Goal: Information Seeking & Learning: Learn about a topic

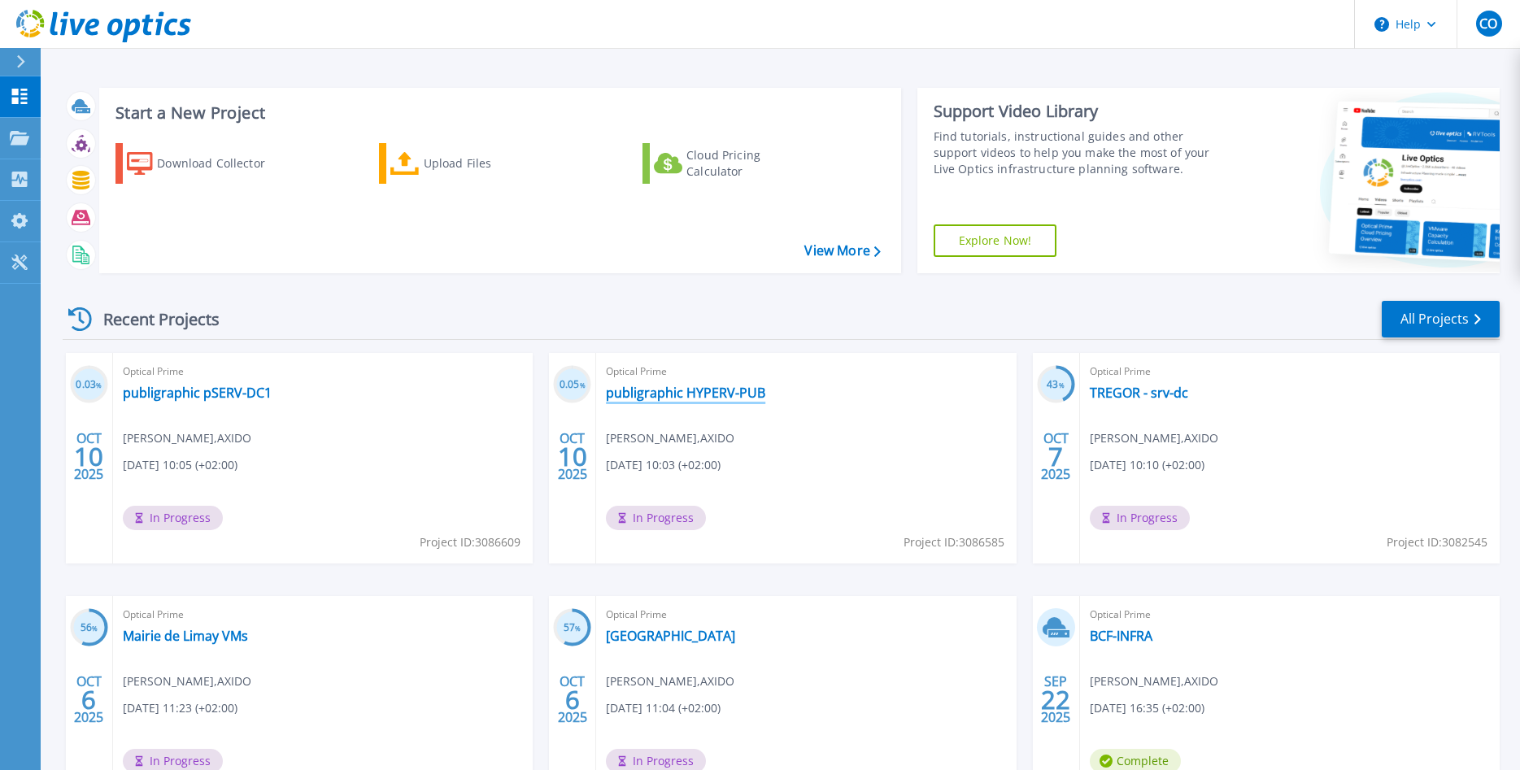
click at [703, 394] on link "publigraphic HYPERV-PUB" at bounding box center [685, 393] width 159 height 16
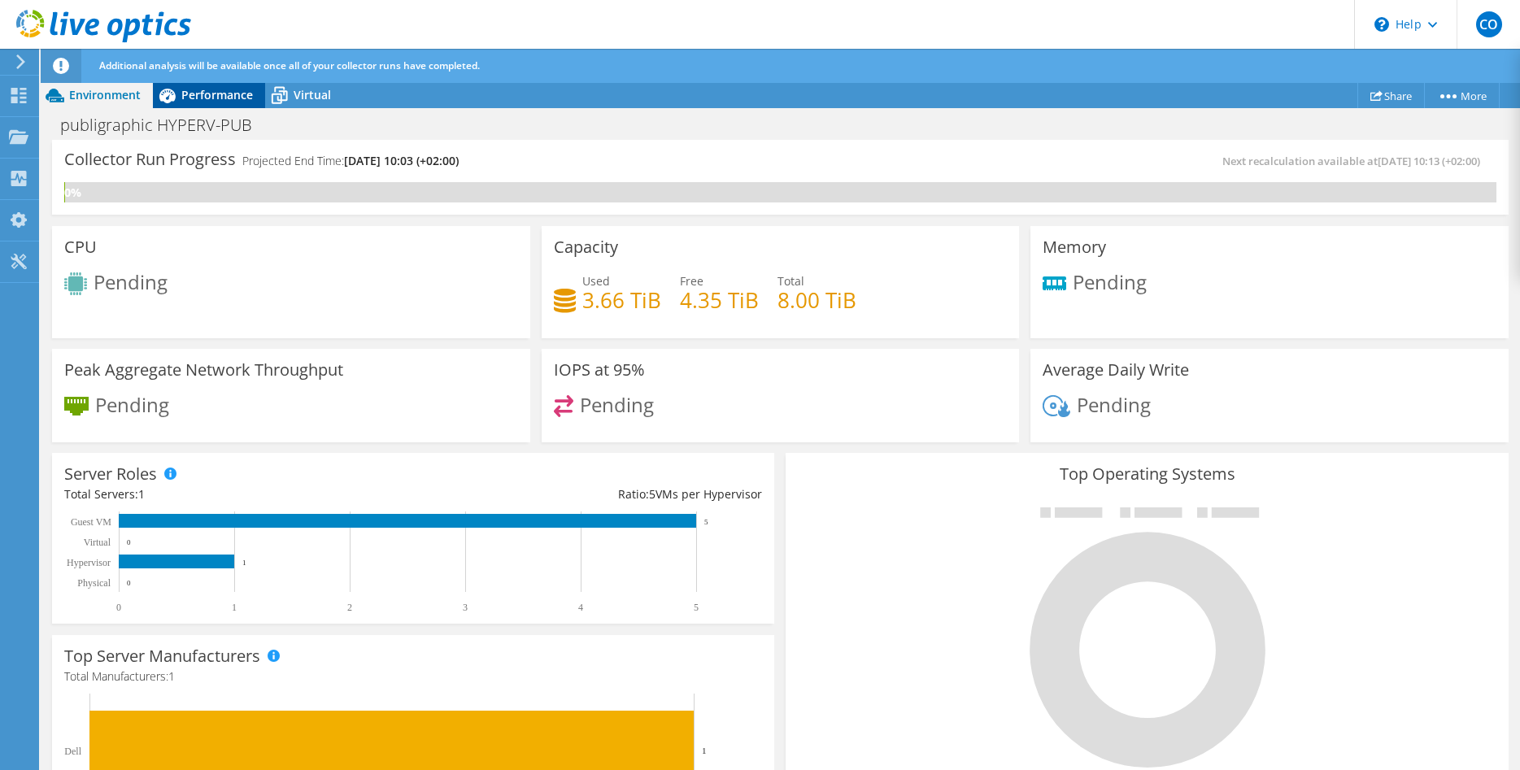
click at [175, 91] on icon at bounding box center [167, 95] width 28 height 28
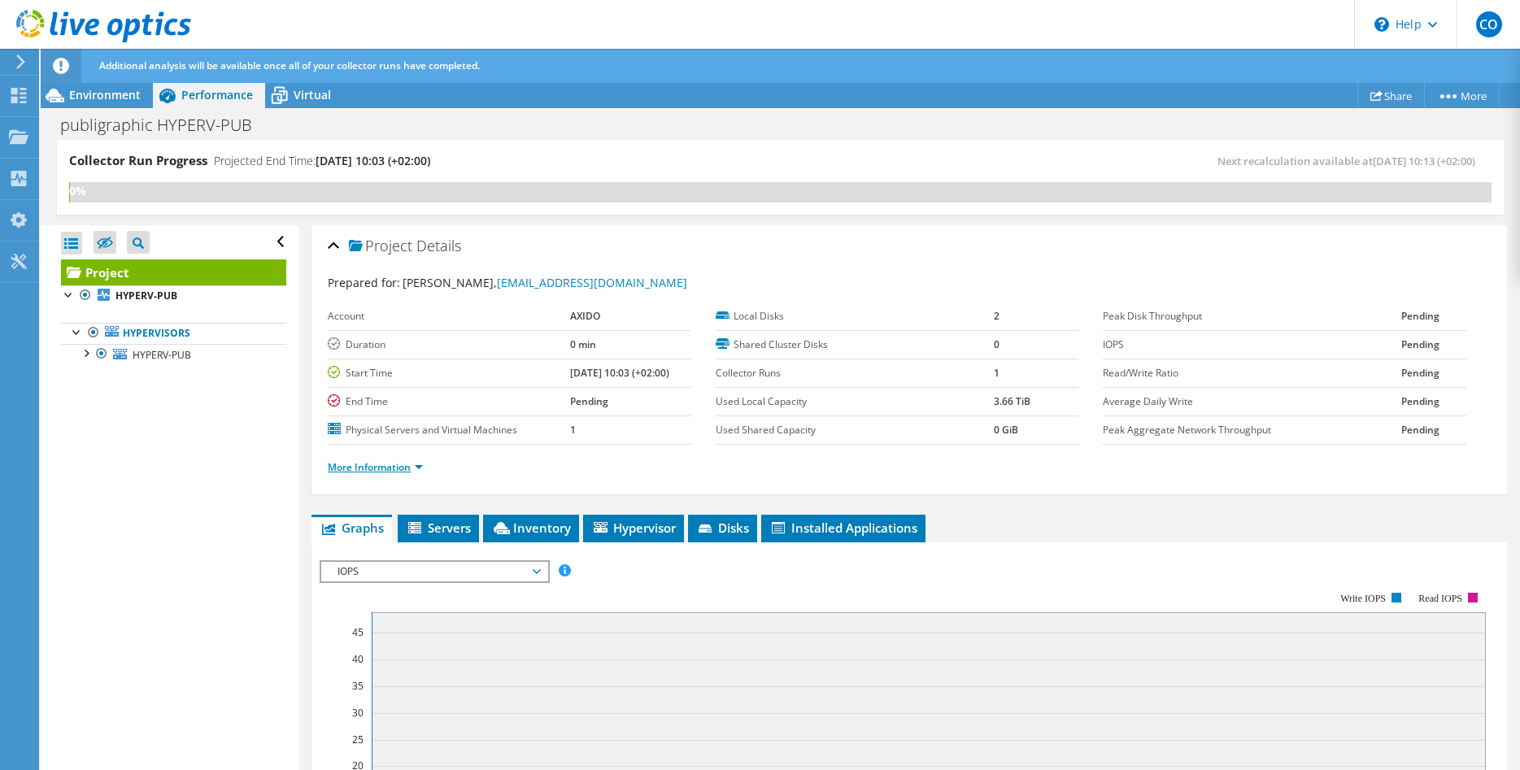
click at [420, 464] on link "More Information" at bounding box center [375, 467] width 95 height 14
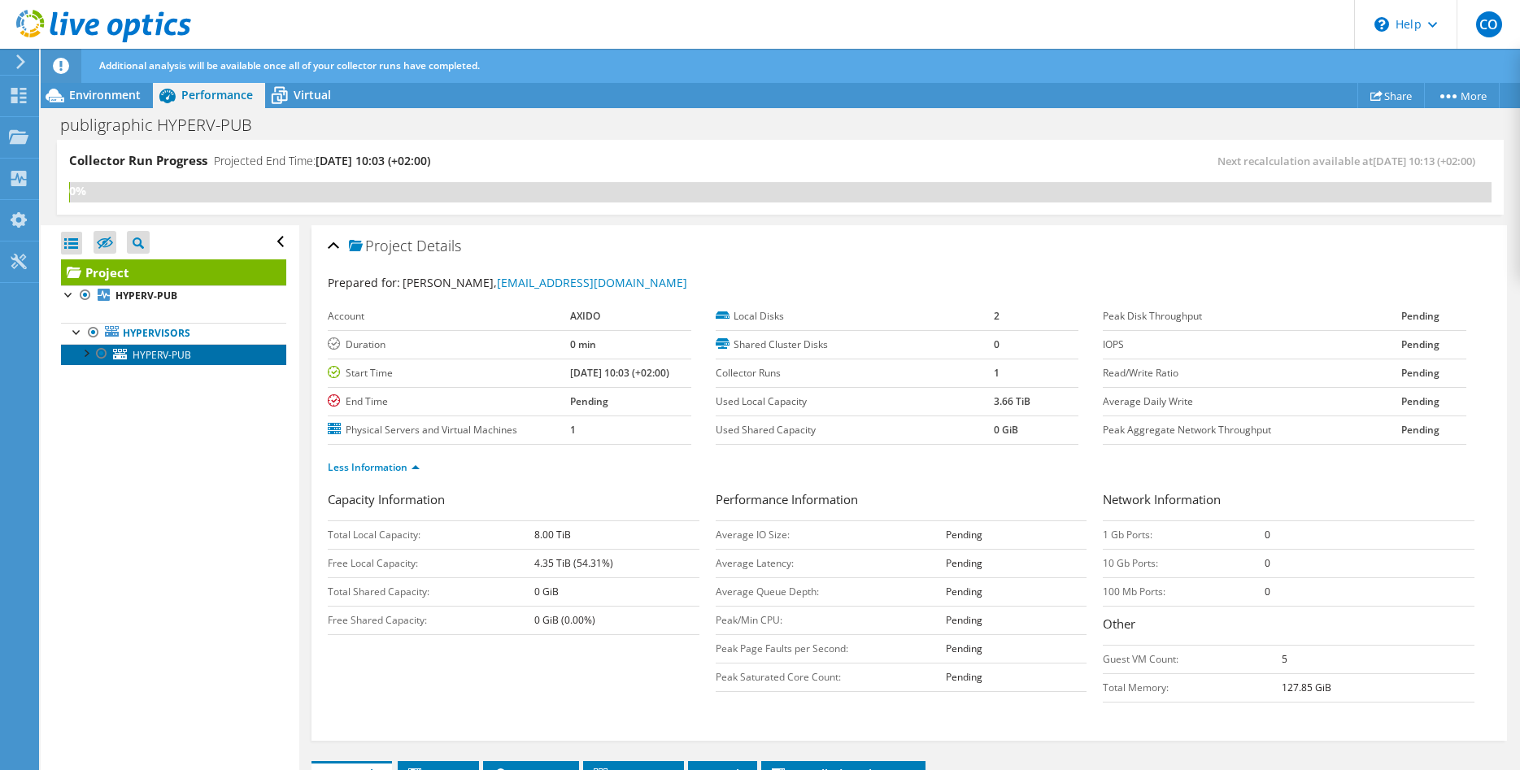
click at [210, 359] on link "HYPERV-PUB" at bounding box center [173, 354] width 225 height 21
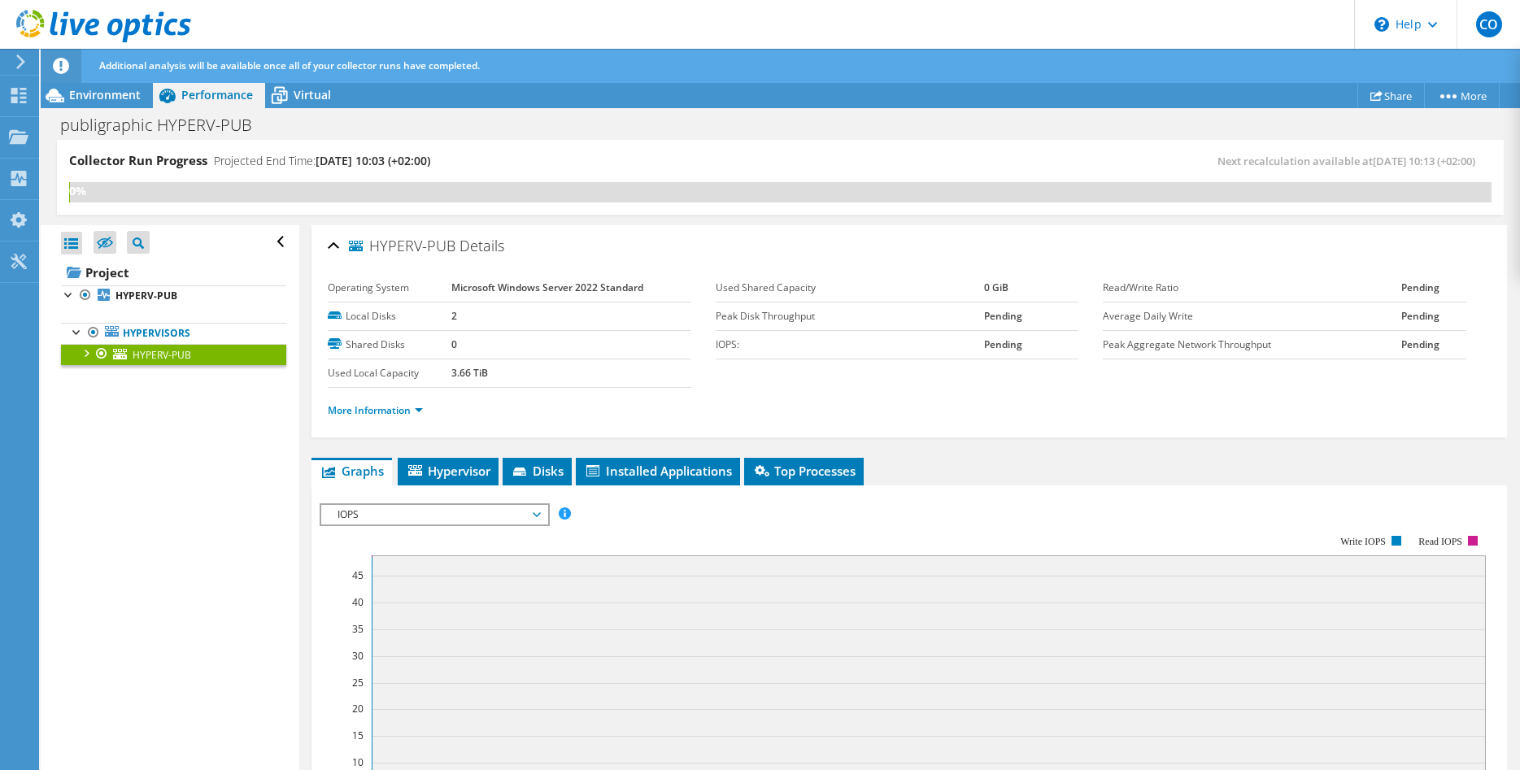
click at [426, 406] on li "More Information" at bounding box center [380, 411] width 105 height 18
click at [420, 409] on link "More Information" at bounding box center [375, 410] width 95 height 14
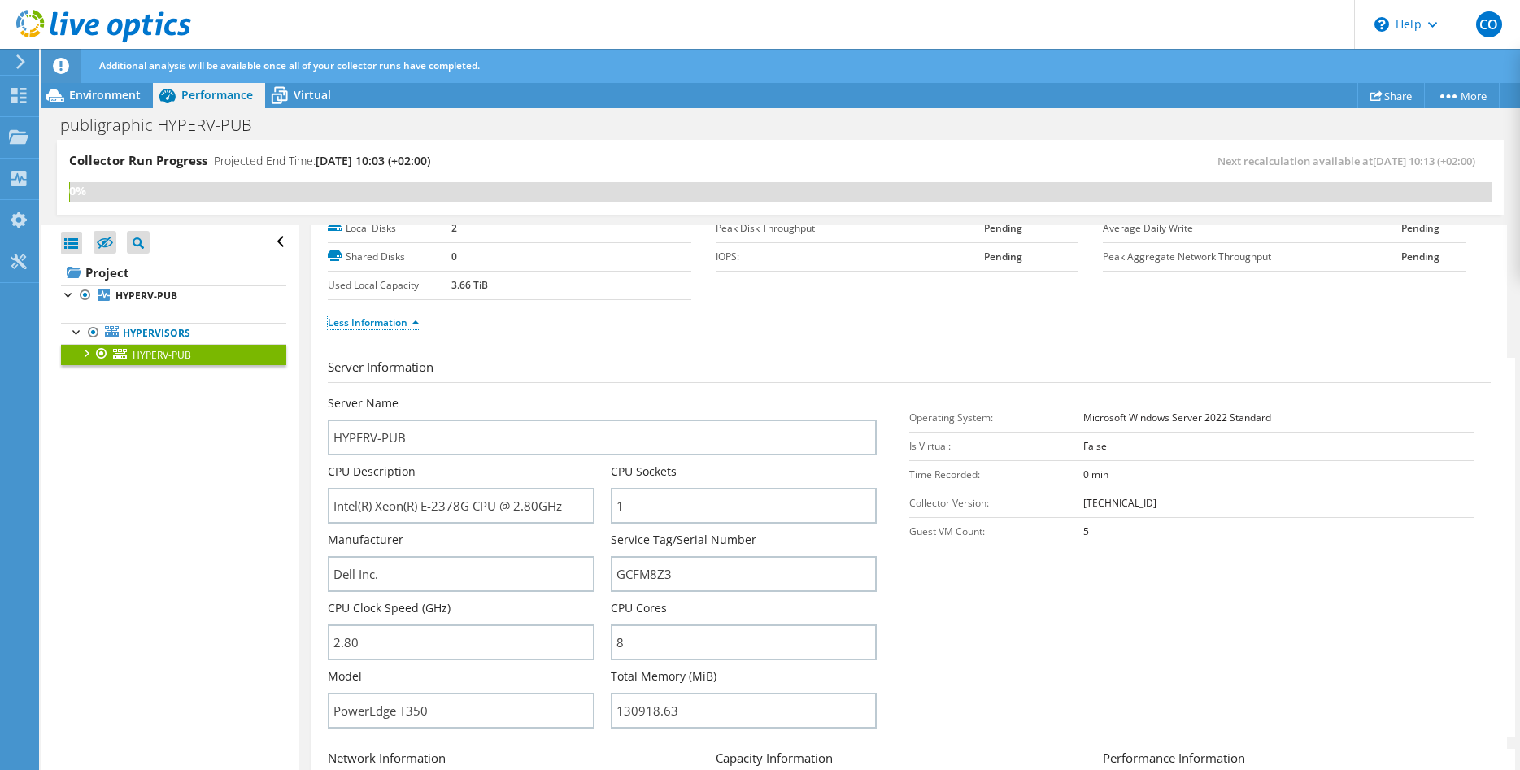
scroll to position [249, 0]
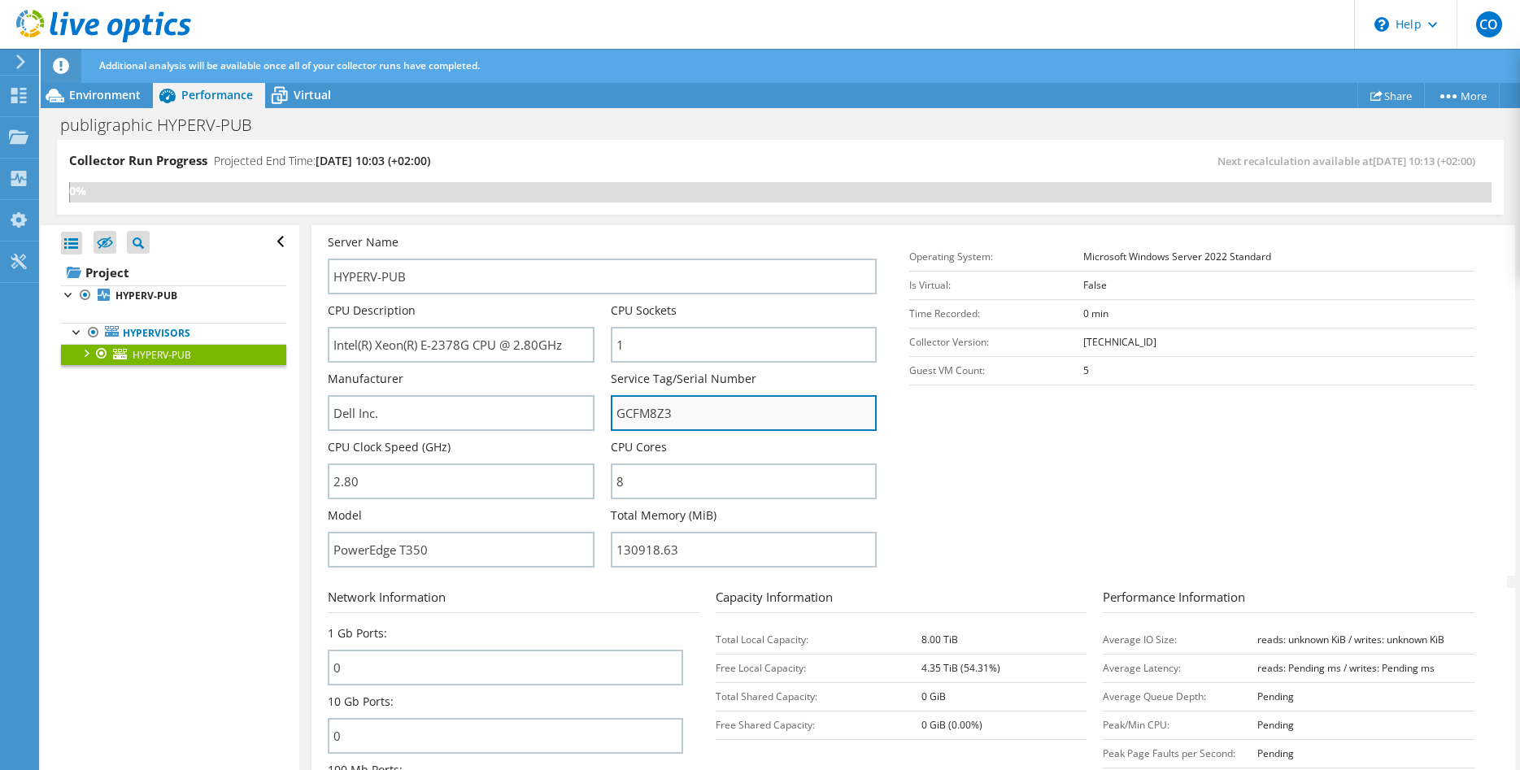
click at [648, 411] on input "GCFM8Z3" at bounding box center [744, 413] width 266 height 36
click at [114, 85] on div "Environment" at bounding box center [97, 95] width 112 height 26
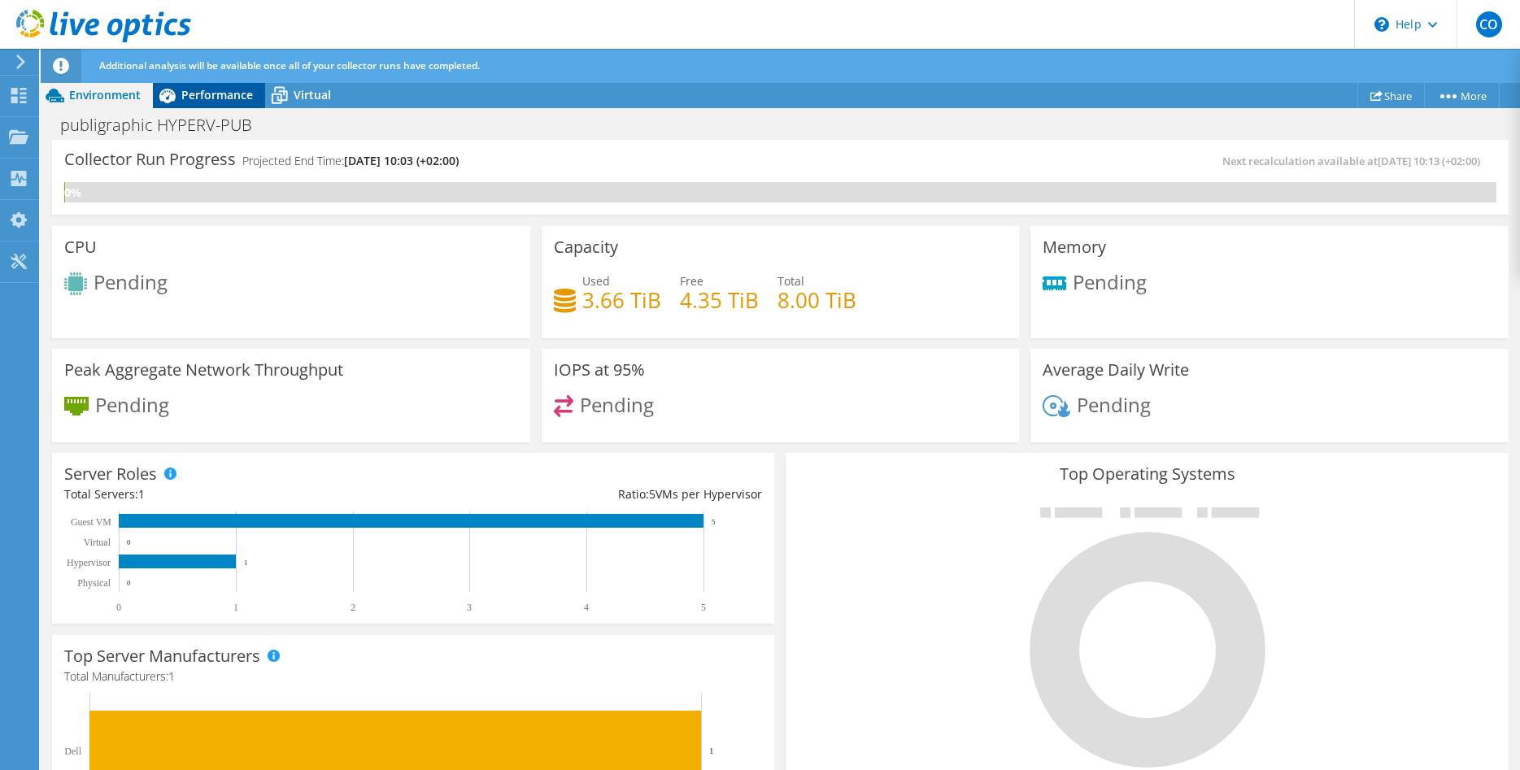
click at [189, 85] on div "Performance" at bounding box center [209, 95] width 112 height 26
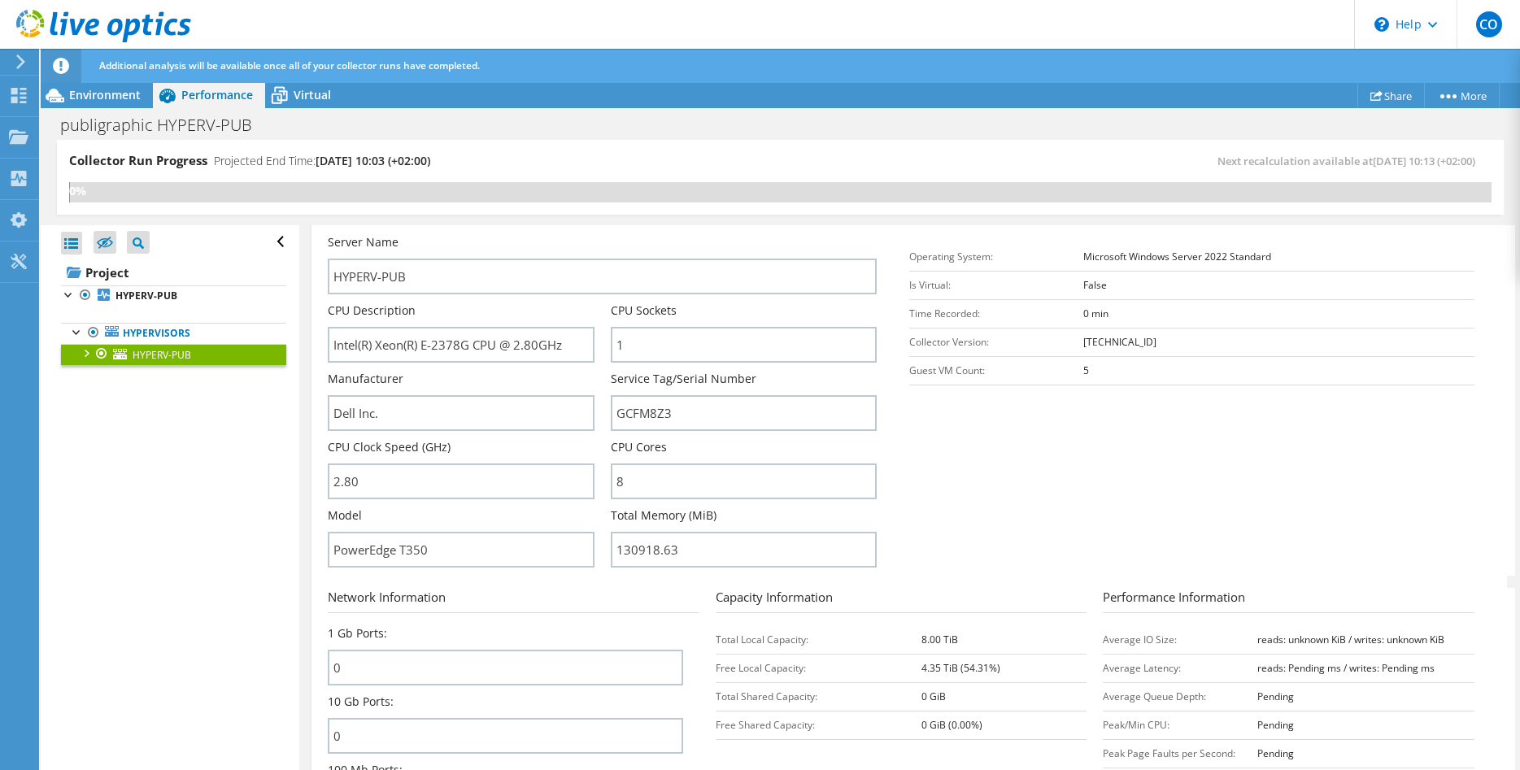
click at [86, 350] on div at bounding box center [85, 352] width 16 height 16
click at [162, 380] on link "0 C: D:" at bounding box center [173, 375] width 225 height 21
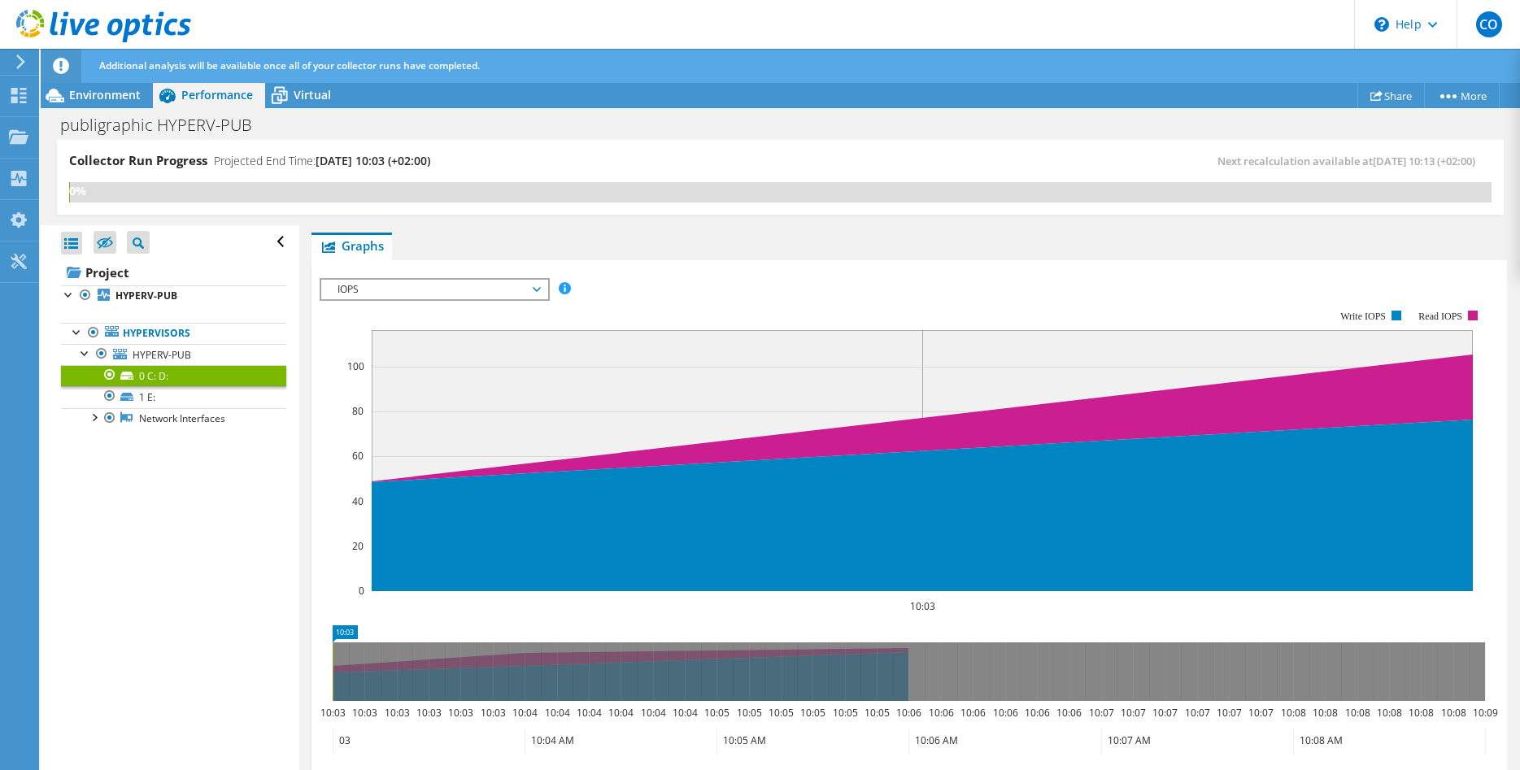
scroll to position [253, 0]
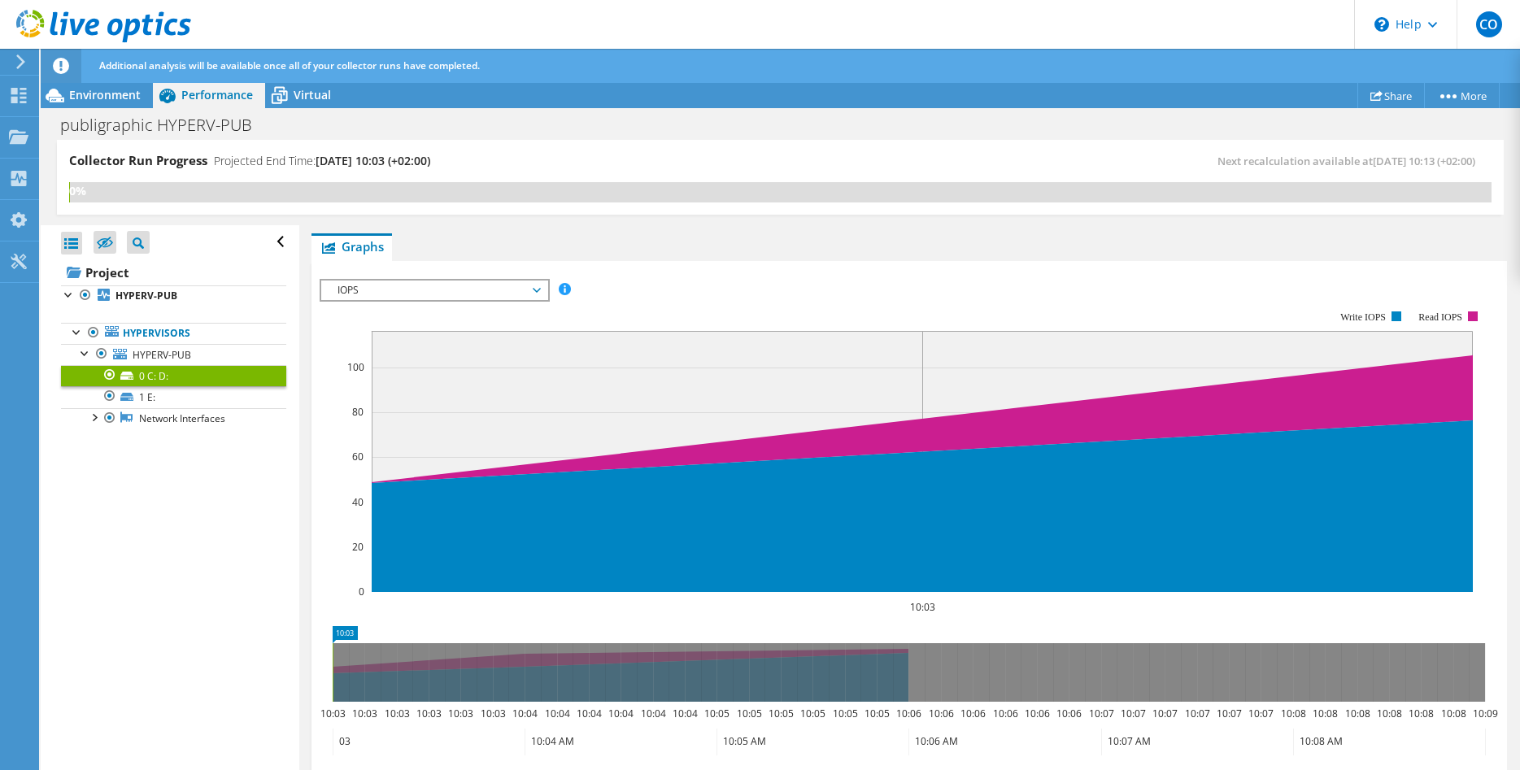
click at [433, 288] on span "IOPS" at bounding box center [433, 291] width 209 height 20
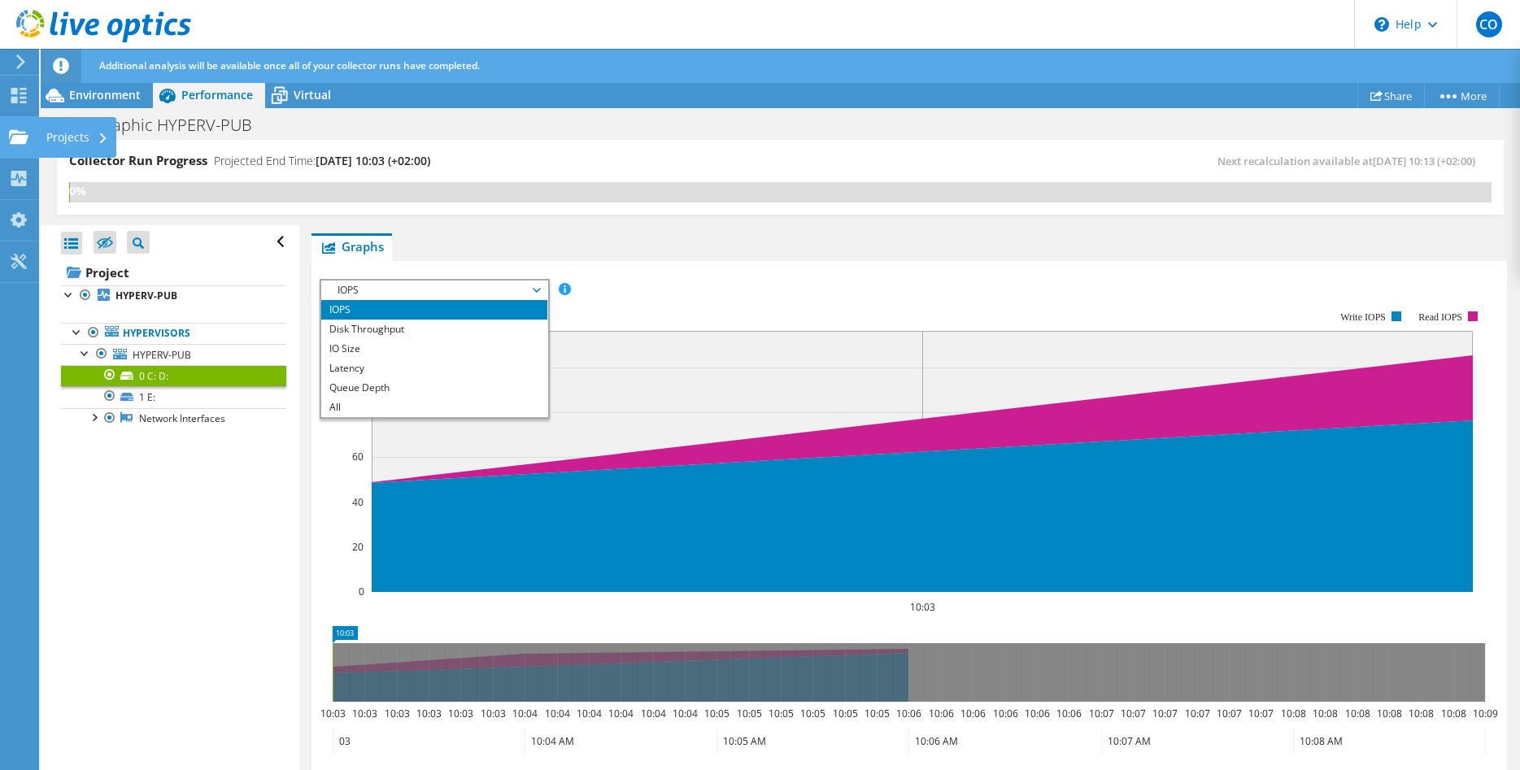
click at [16, 130] on icon at bounding box center [19, 136] width 20 height 15
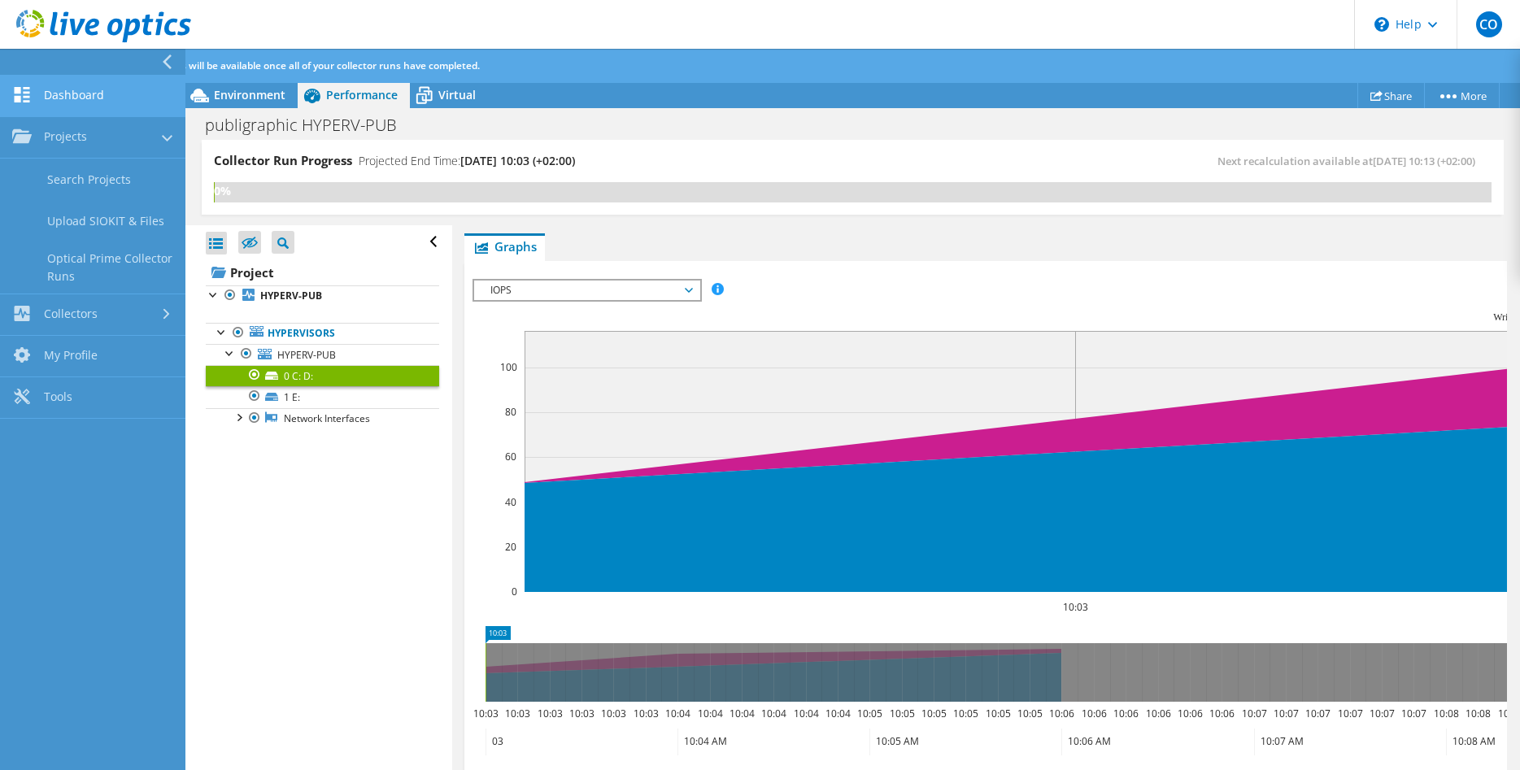
click at [94, 104] on link "Dashboard" at bounding box center [92, 96] width 185 height 41
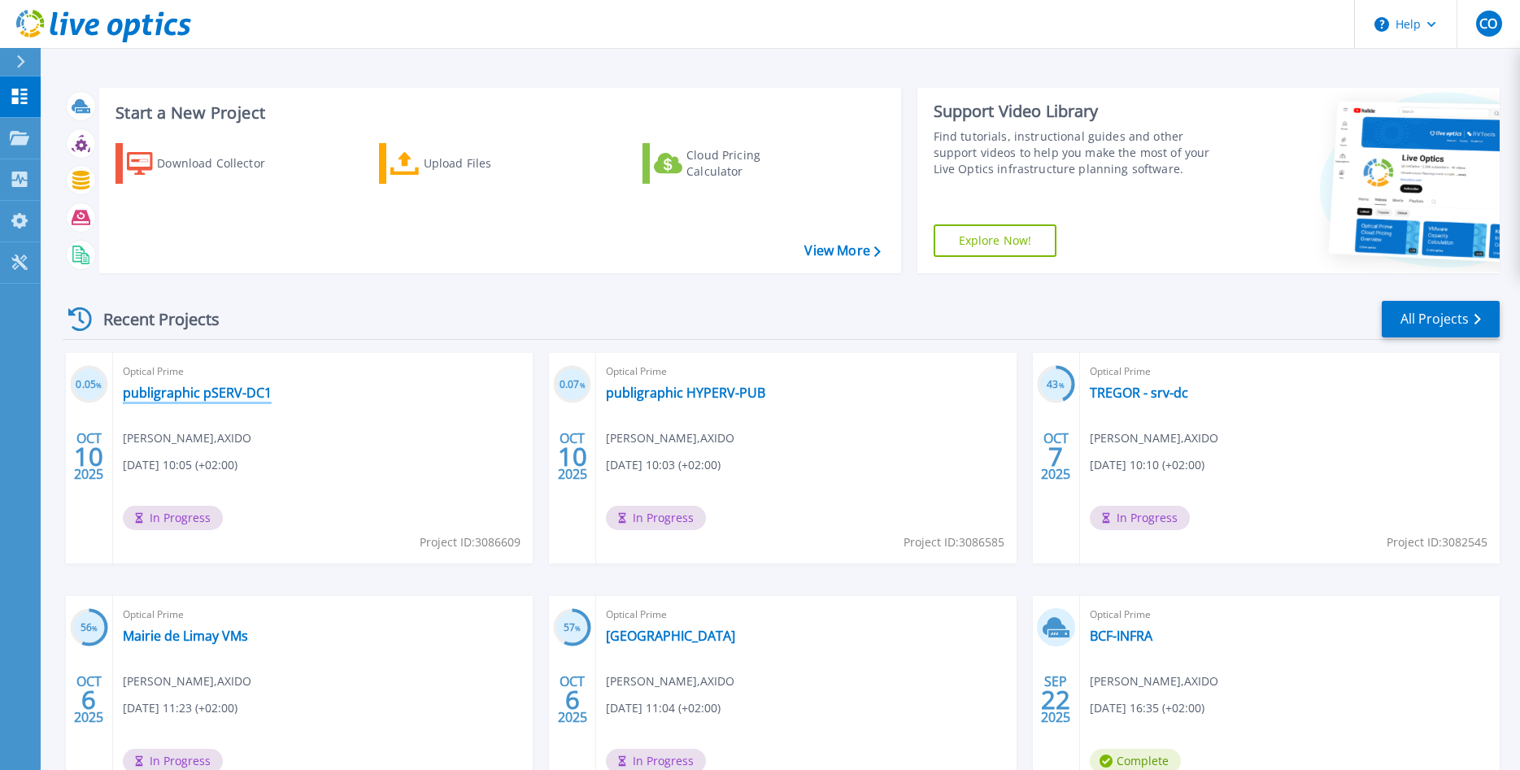
click at [239, 390] on link "publigraphic pSERV-DC1" at bounding box center [197, 393] width 149 height 16
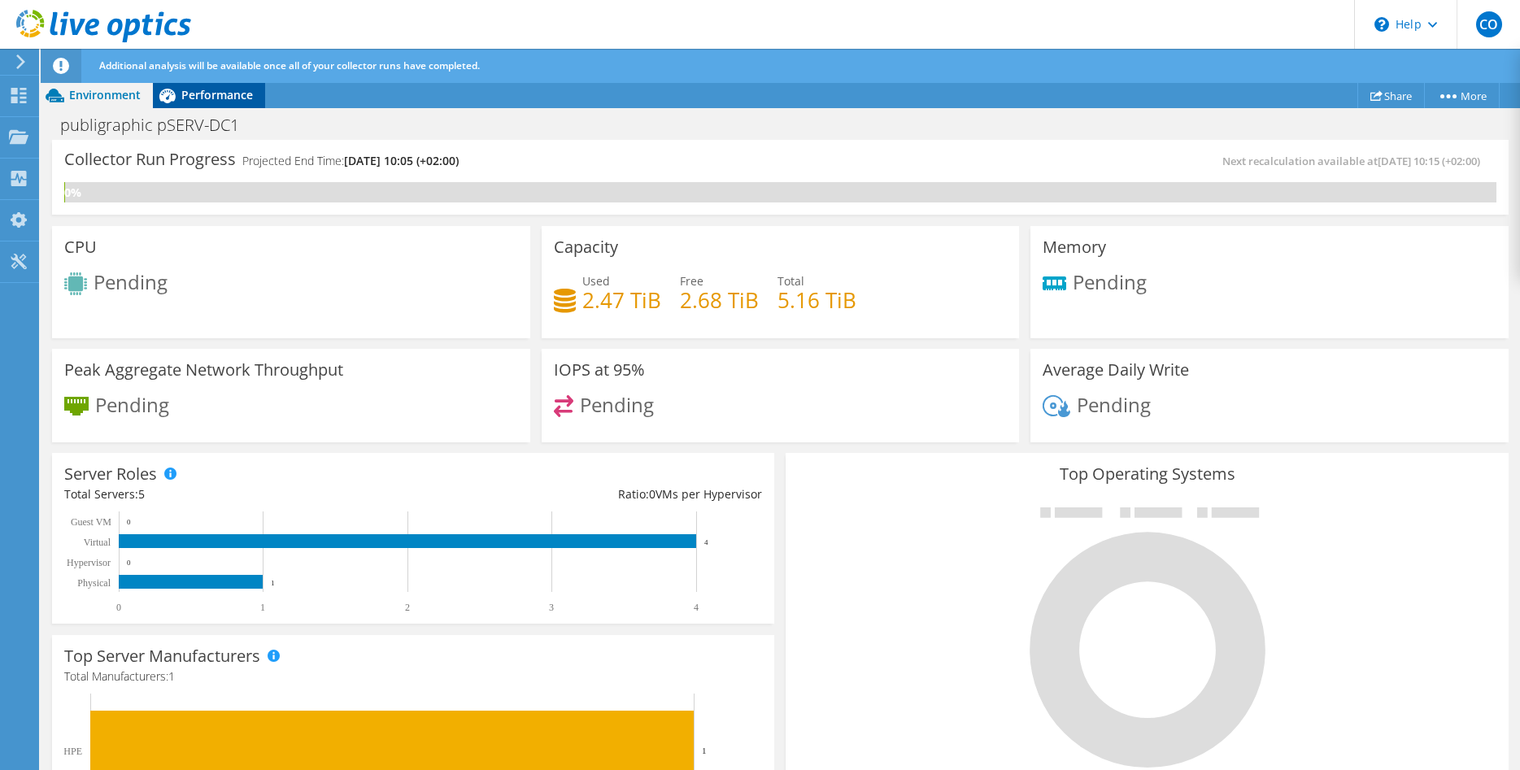
click at [217, 103] on div "Performance" at bounding box center [209, 95] width 112 height 26
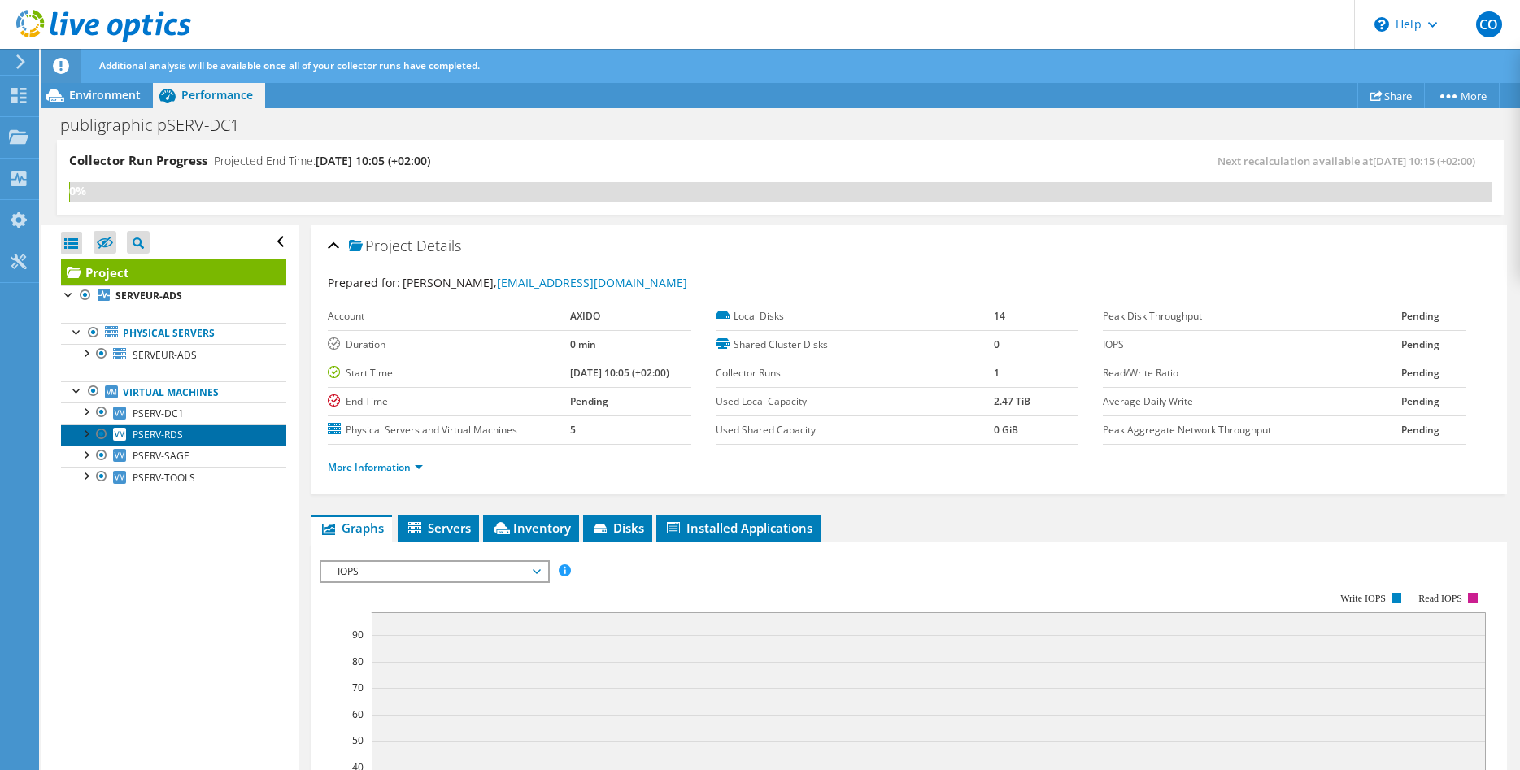
click at [159, 433] on span "PSERV-RDS" at bounding box center [158, 435] width 50 height 14
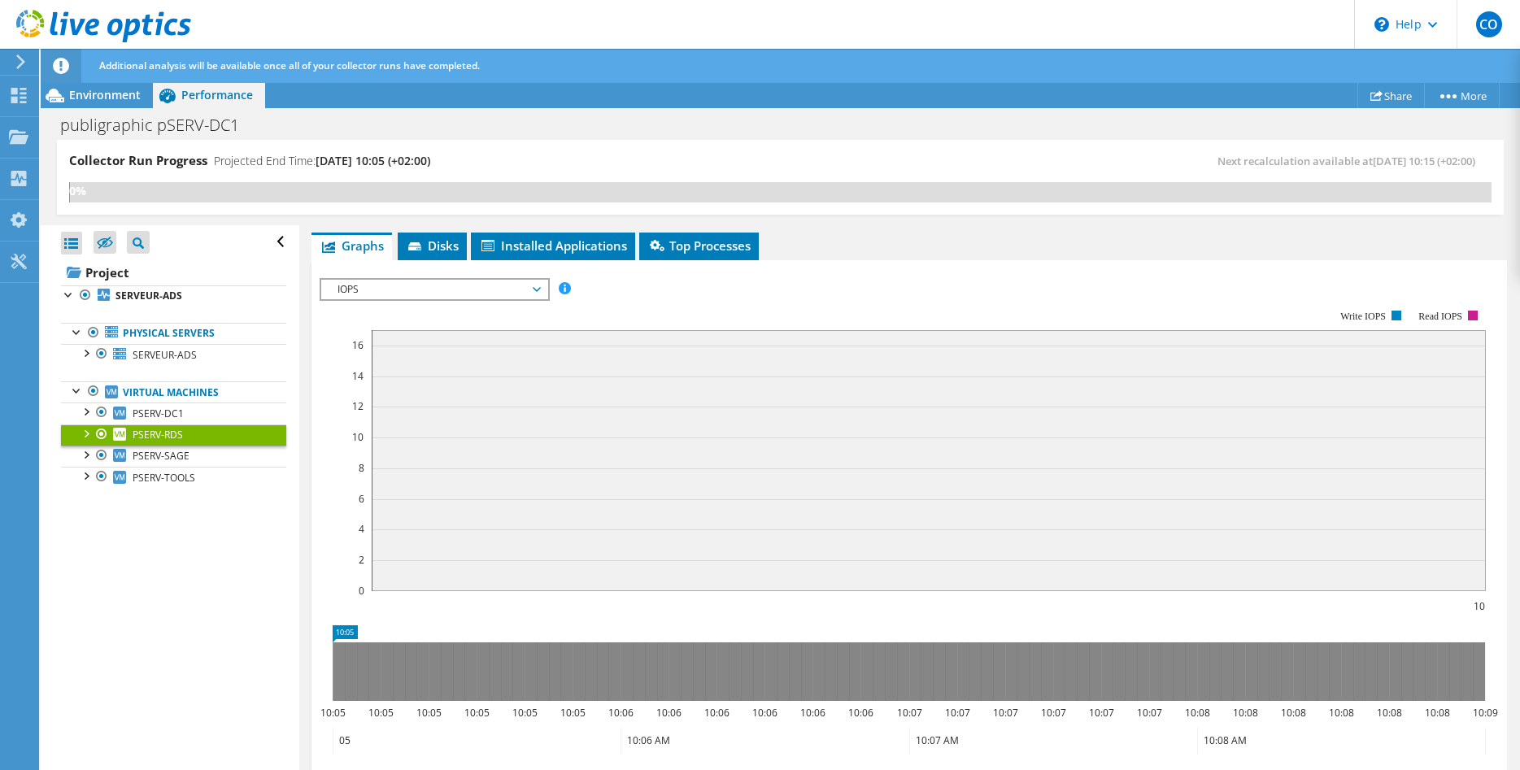
scroll to position [83, 0]
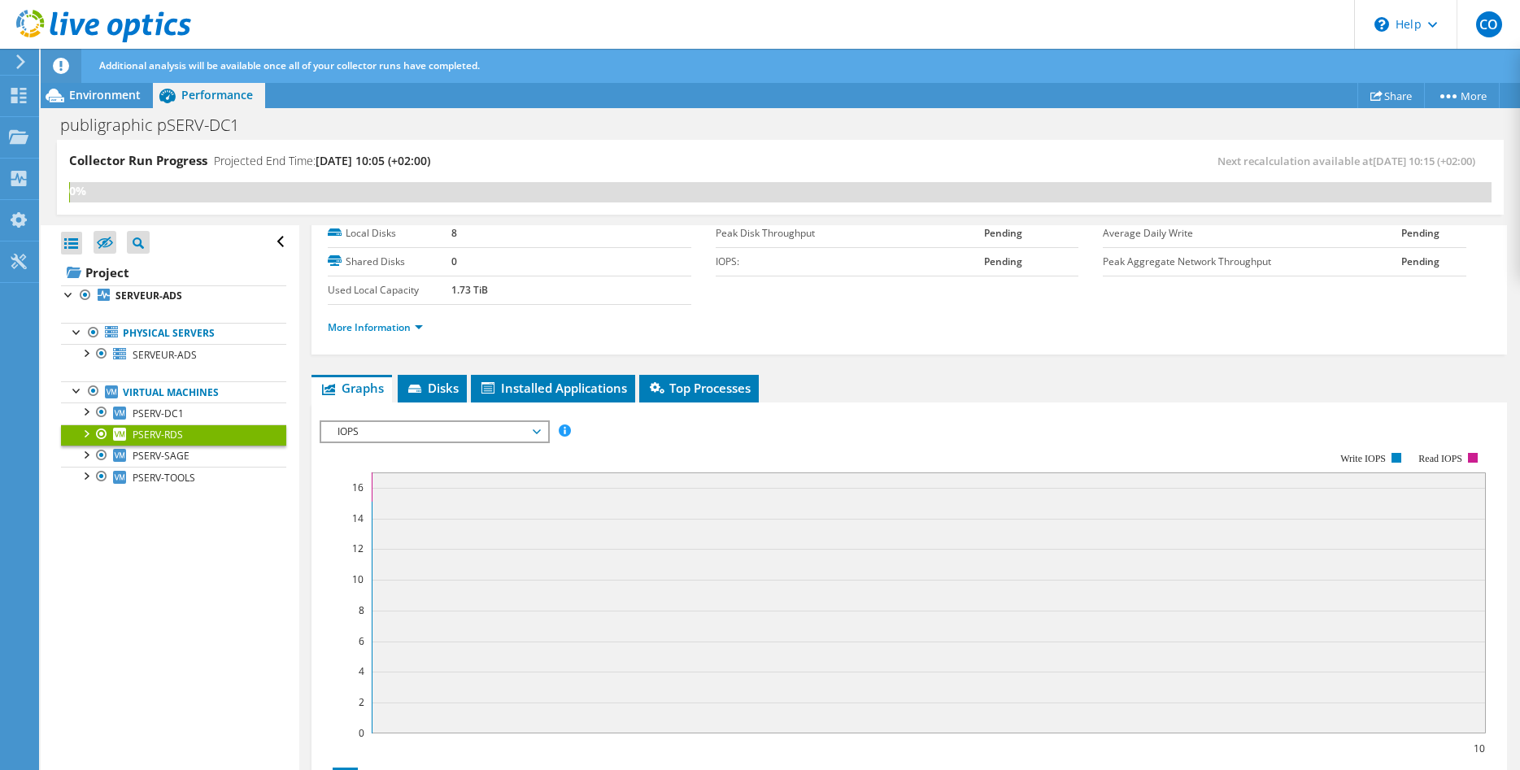
click at [526, 438] on span "IOPS" at bounding box center [433, 432] width 209 height 20
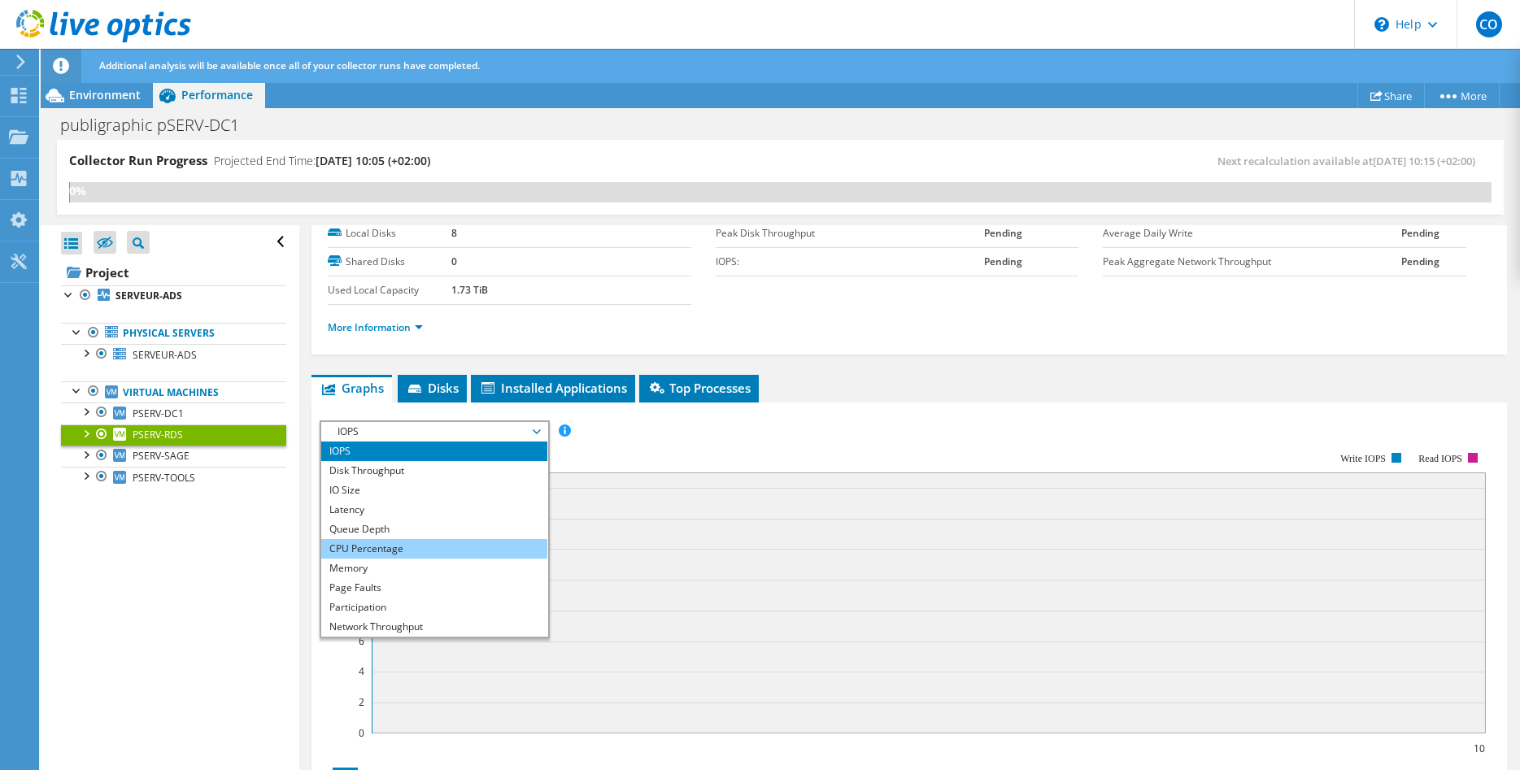
click at [395, 546] on li "CPU Percentage" at bounding box center [433, 549] width 225 height 20
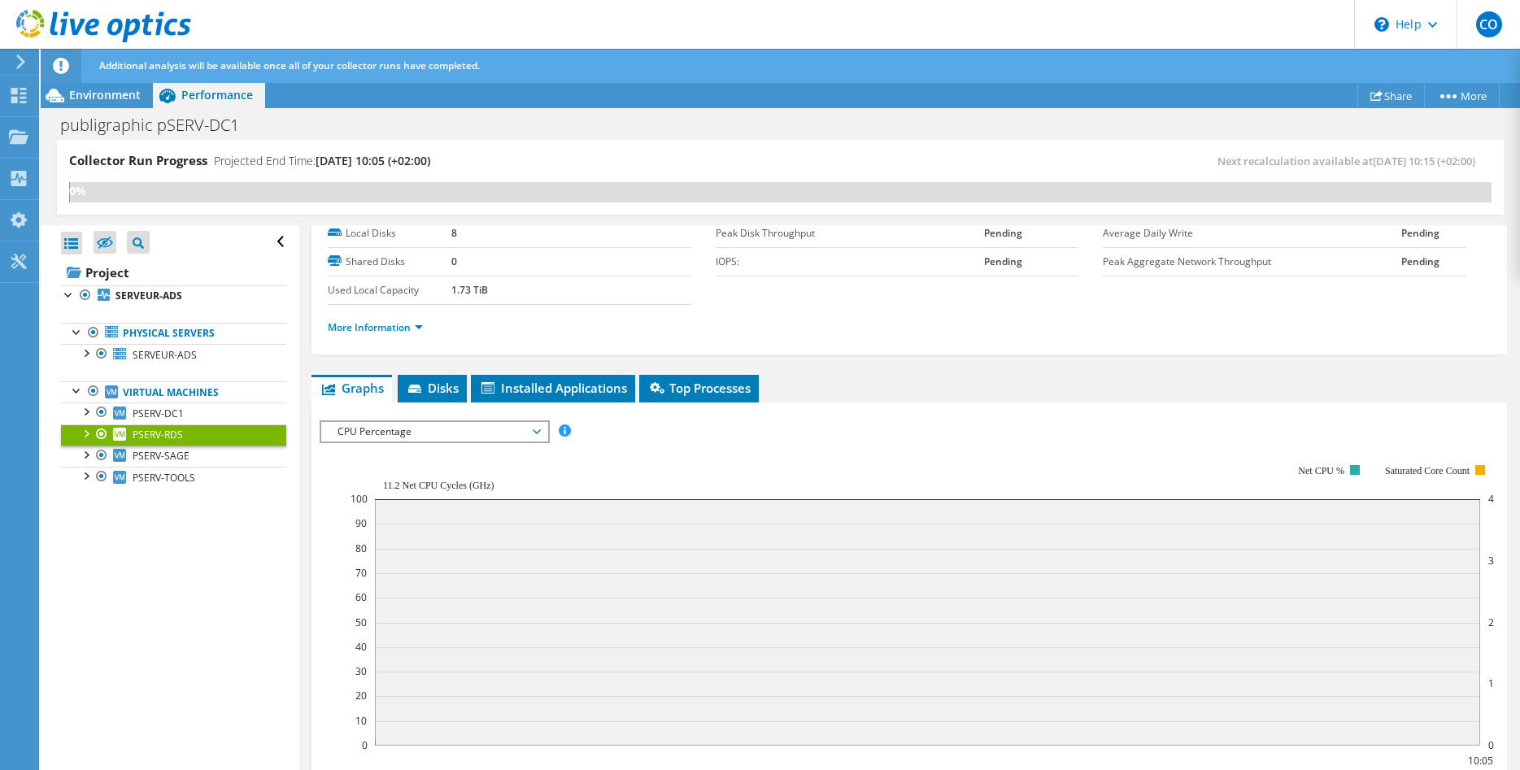
click at [442, 428] on span "CPU Percentage" at bounding box center [433, 432] width 209 height 20
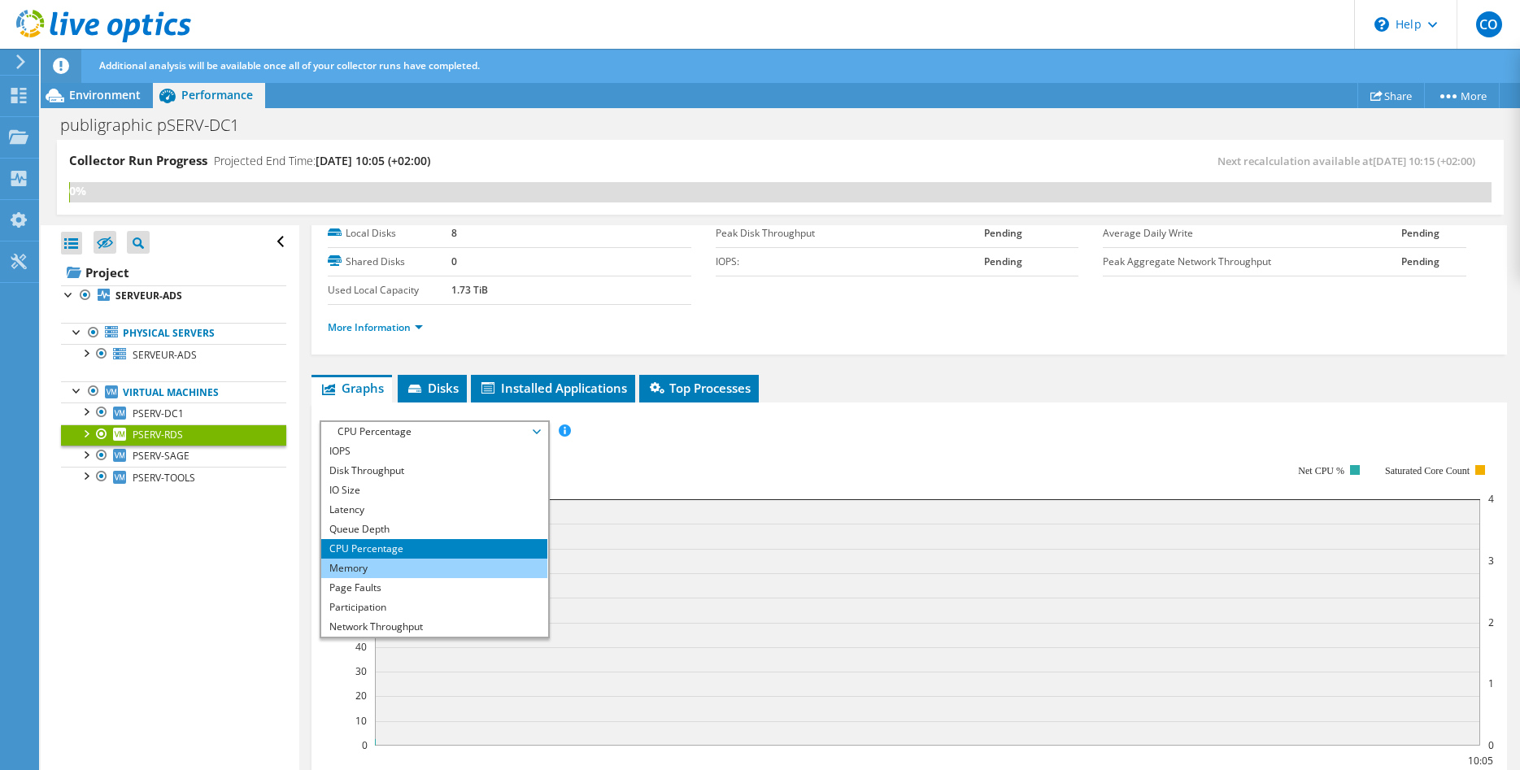
click at [411, 572] on li "Memory" at bounding box center [433, 569] width 225 height 20
